Goal: Find specific page/section: Find specific page/section

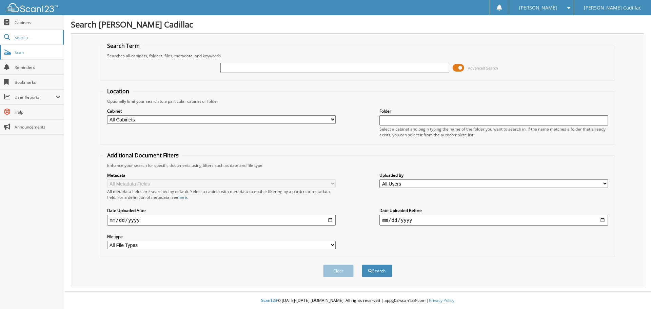
click at [29, 55] on link "Scan" at bounding box center [32, 52] width 64 height 15
click at [18, 21] on span "Cabinets" at bounding box center [38, 23] width 46 height 6
click at [27, 24] on span "Cabinets" at bounding box center [38, 23] width 46 height 6
